Goal: Transaction & Acquisition: Purchase product/service

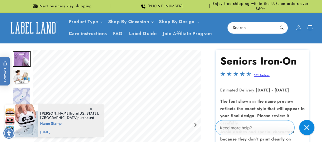
click at [91, 108] on icon at bounding box center [91, 109] width 3 height 3
